Goal: Transaction & Acquisition: Purchase product/service

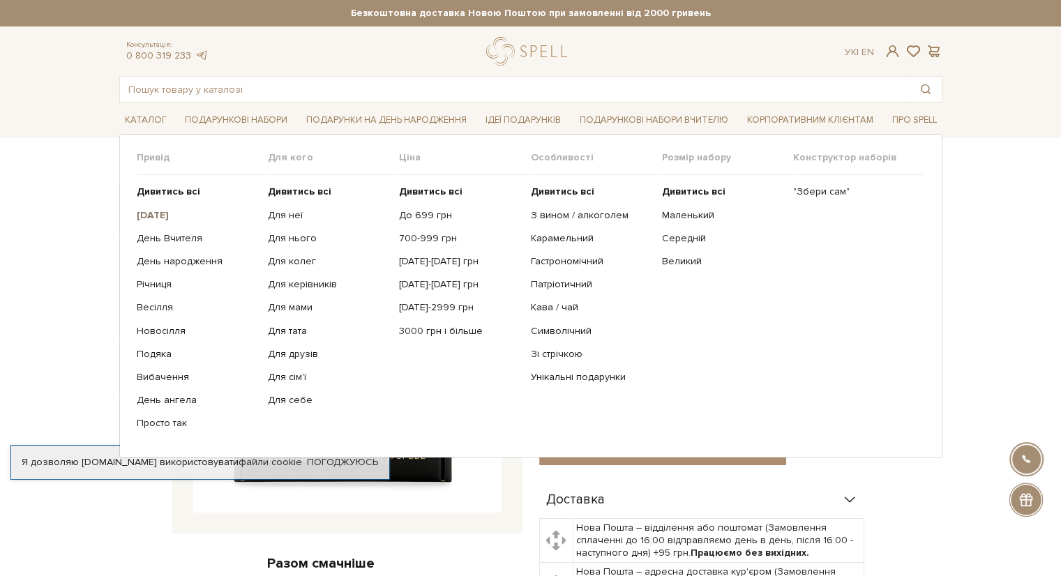
click at [162, 210] on b "[DATE]" at bounding box center [153, 215] width 32 height 12
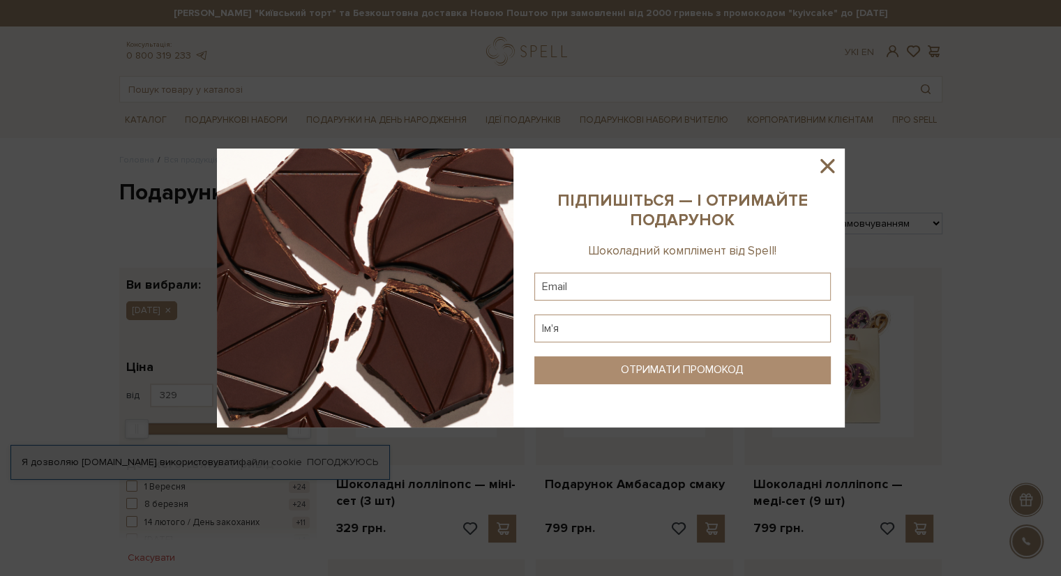
click at [832, 163] on icon at bounding box center [827, 166] width 24 height 24
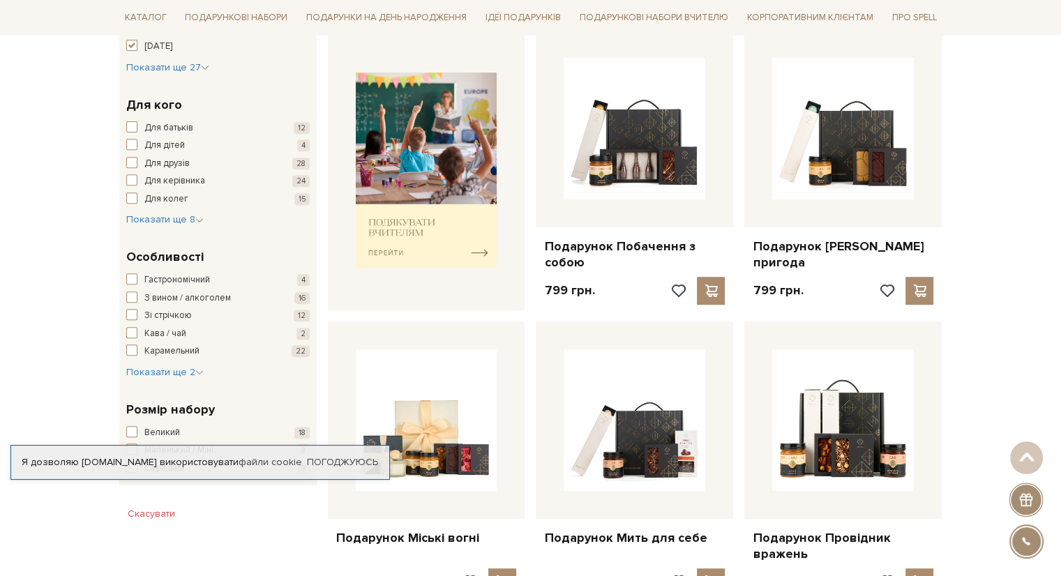
scroll to position [419, 0]
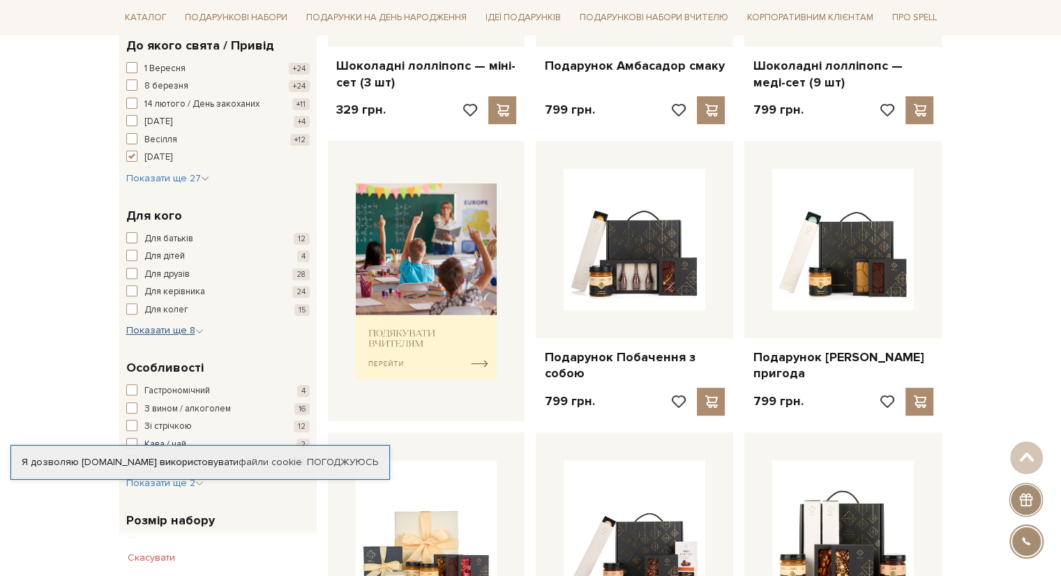
click at [179, 327] on span "Показати ще 8" at bounding box center [164, 330] width 77 height 12
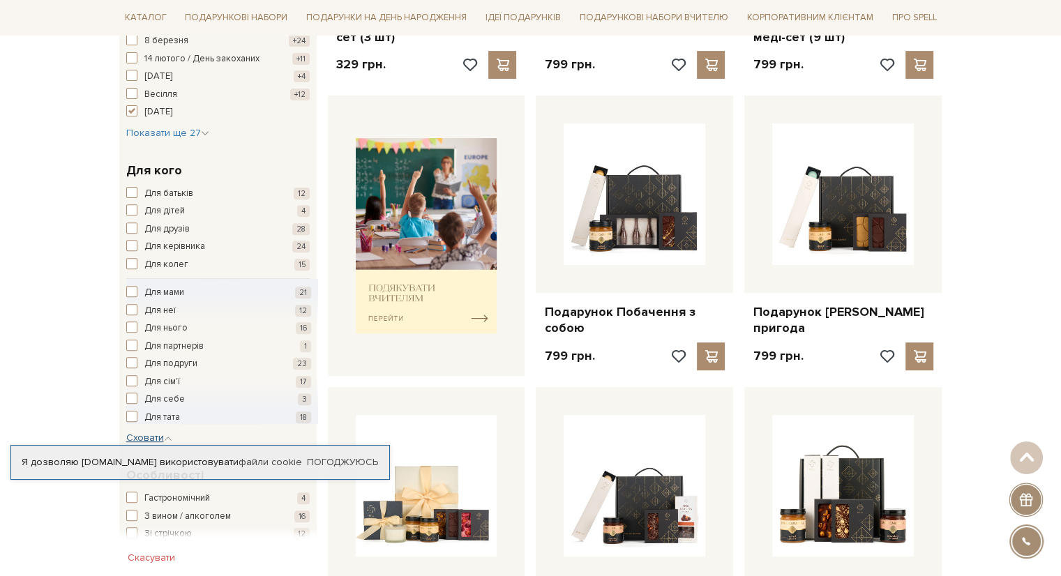
scroll to position [488, 0]
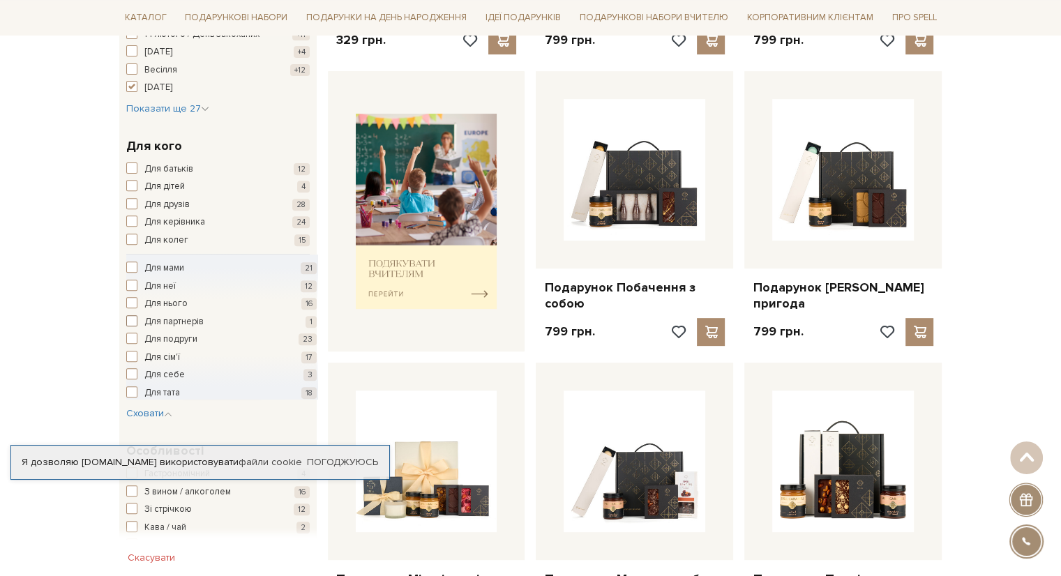
click at [130, 319] on span "button" at bounding box center [131, 320] width 11 height 11
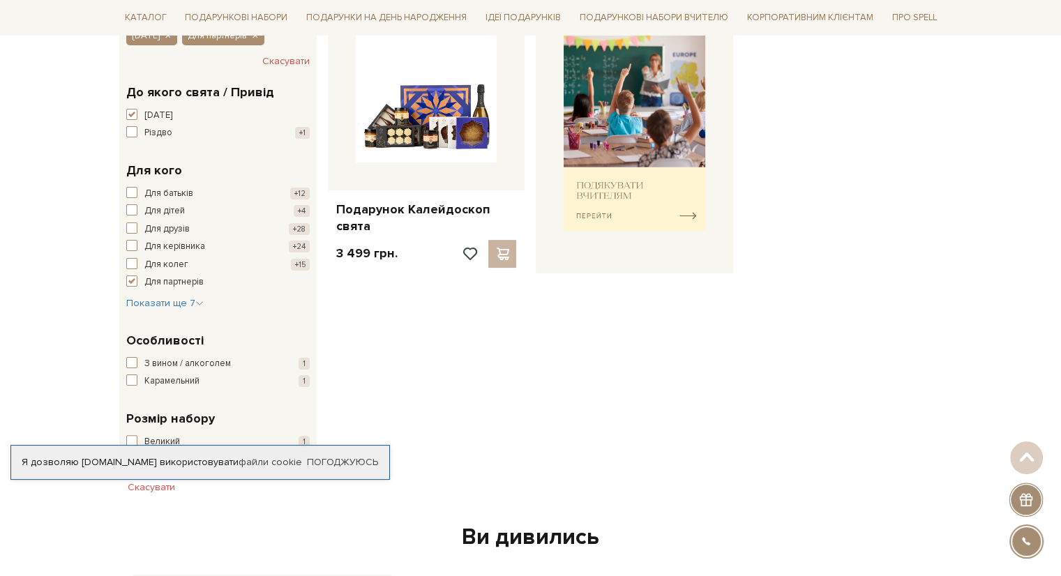
scroll to position [279, 0]
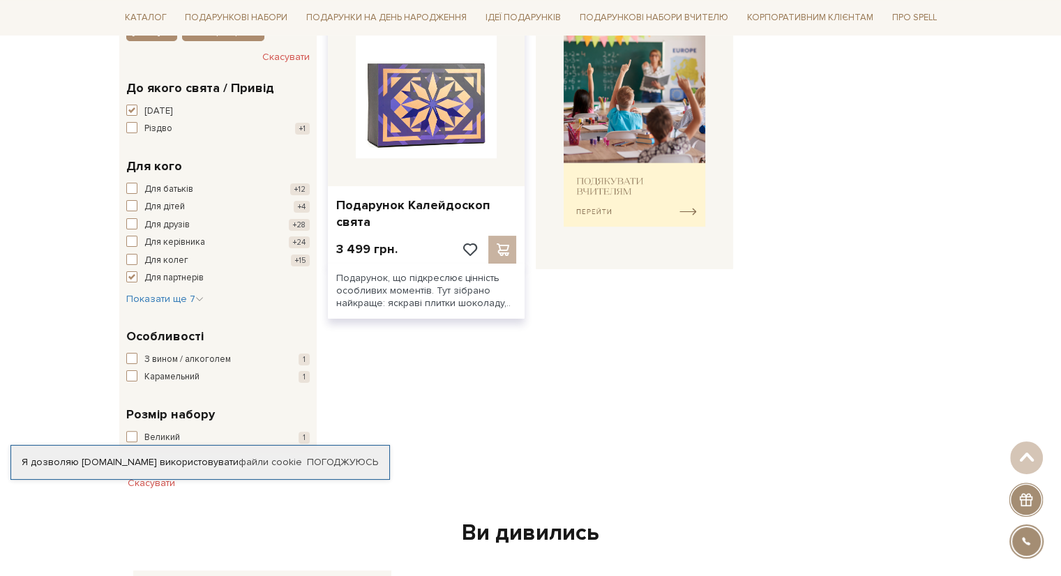
click at [441, 97] on img at bounding box center [427, 88] width 142 height 142
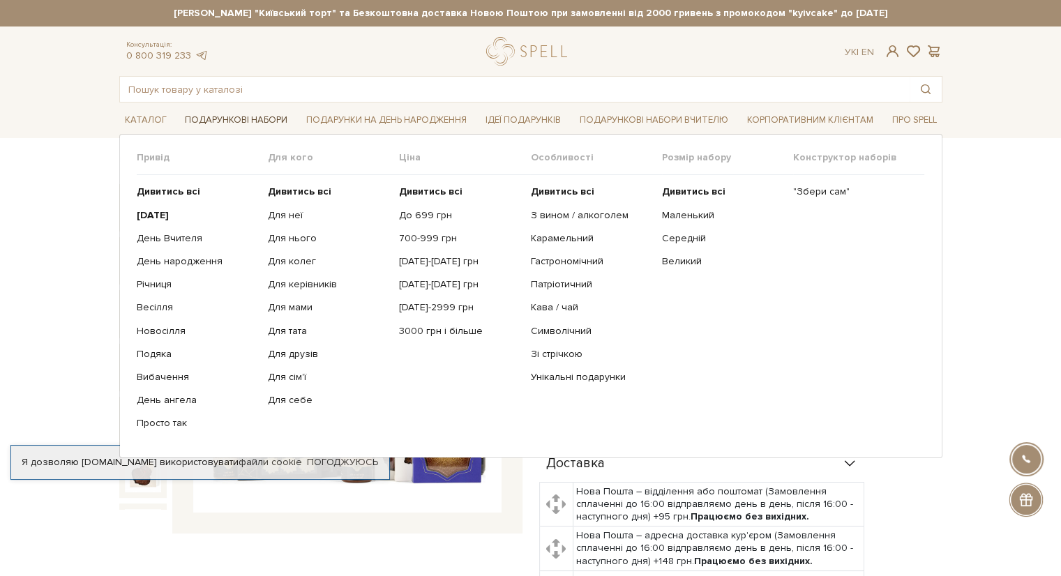
click at [248, 117] on link "Подарункові набори" at bounding box center [236, 121] width 114 height 22
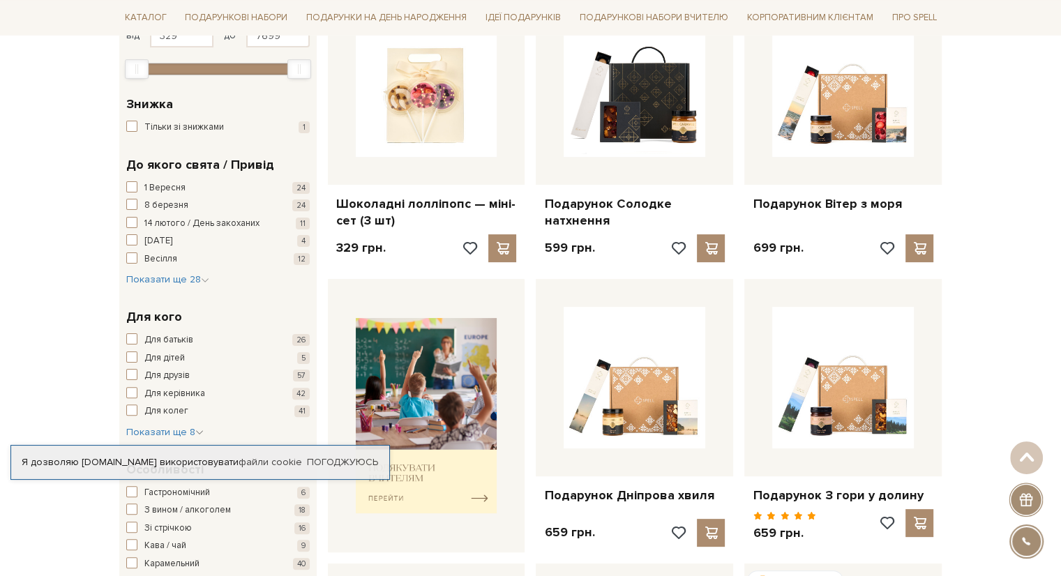
scroll to position [279, 0]
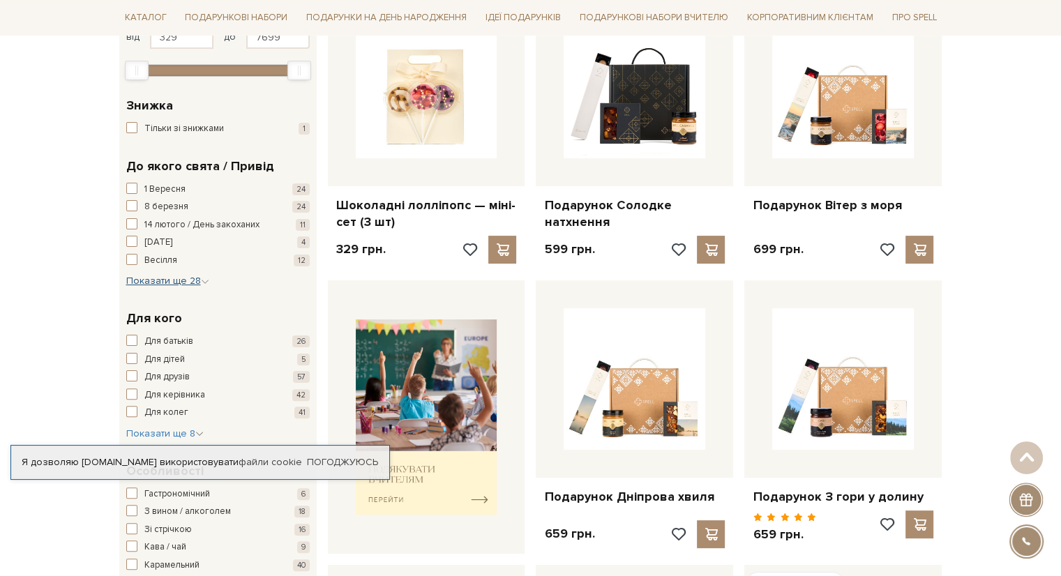
click at [187, 282] on span "Показати ще 28" at bounding box center [167, 281] width 83 height 12
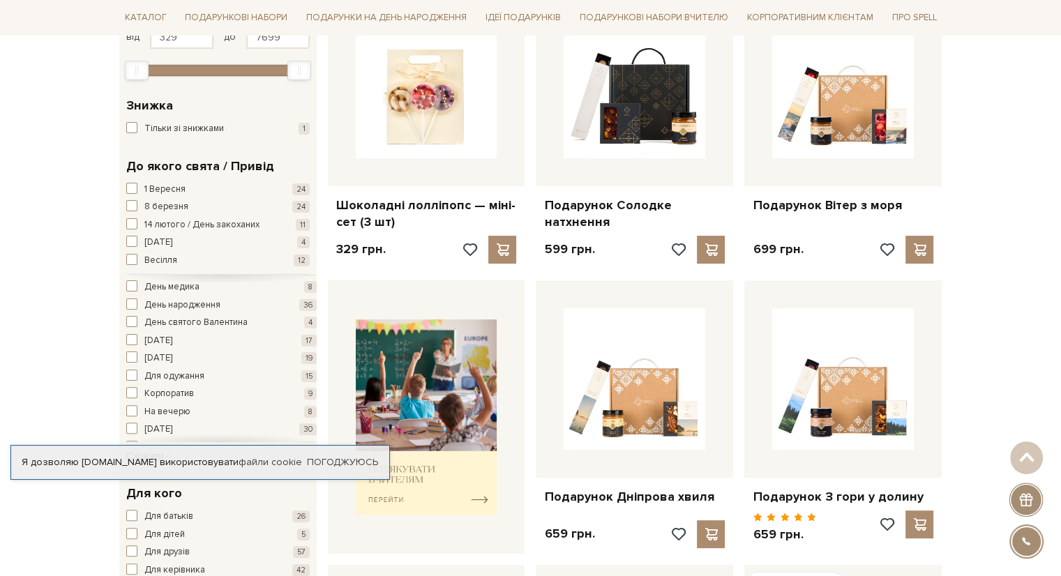
scroll to position [209, 0]
click at [131, 355] on span "button" at bounding box center [131, 358] width 11 height 11
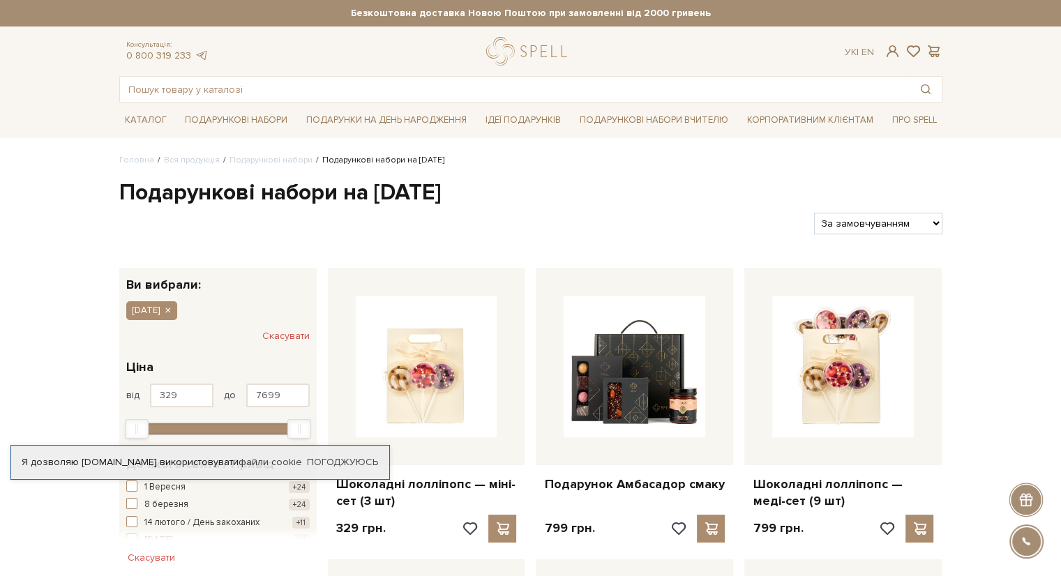
click at [935, 222] on select "За замовчуванням За Ціною (зростання) За Ціною (зменшення) Новинки За популярні…" at bounding box center [878, 224] width 128 height 22
select select "https://spellchocolate.com/our-productions/podarunkovi-box/gift-sets-for-new-ye…"
click at [814, 213] on select "За замовчуванням За Ціною (зростання) За Ціною (зменшення) Новинки За популярні…" at bounding box center [878, 224] width 128 height 22
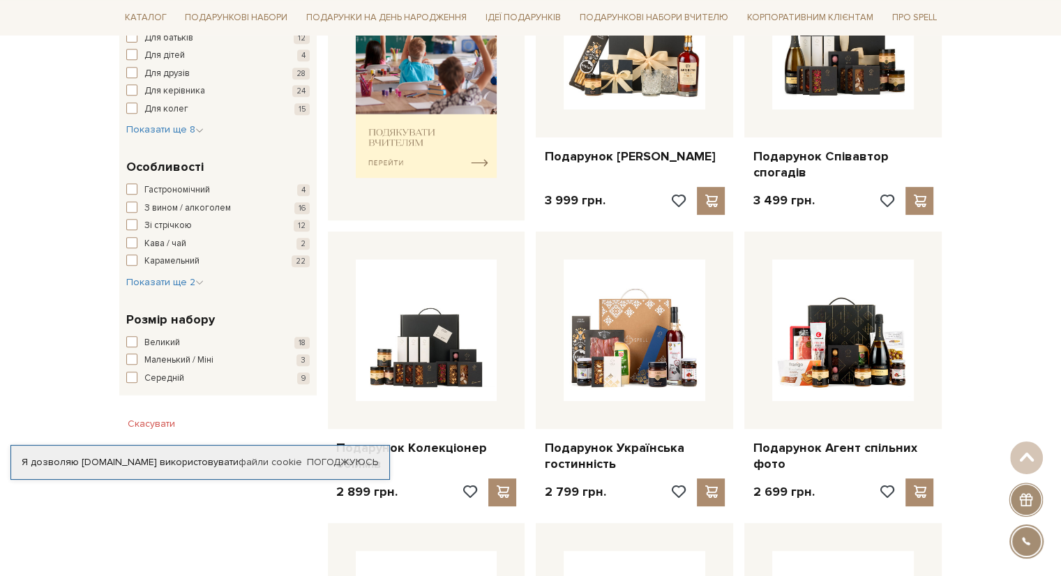
scroll to position [628, 0]
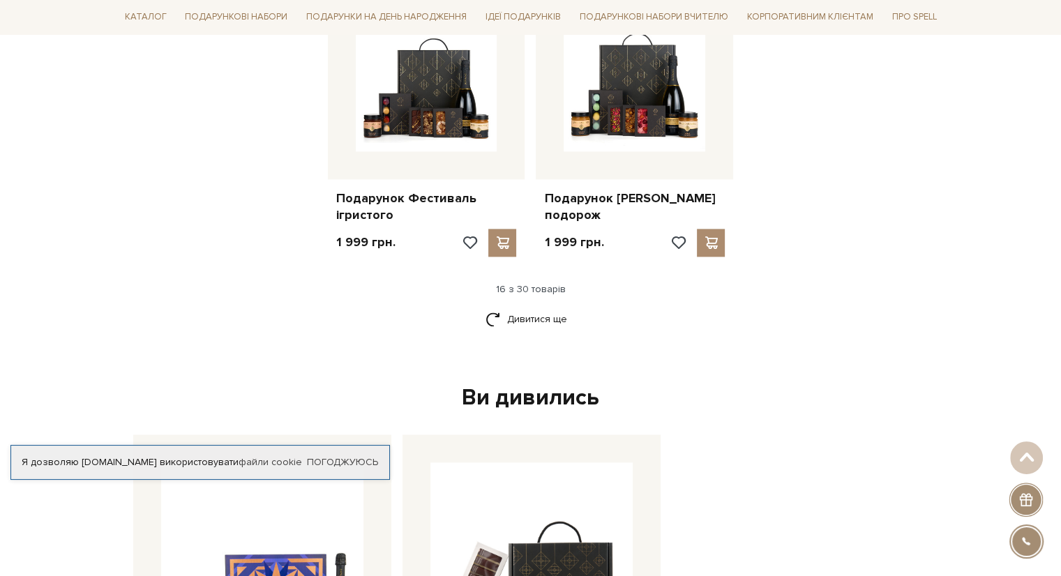
scroll to position [1744, 0]
